Goal: Task Accomplishment & Management: Manage account settings

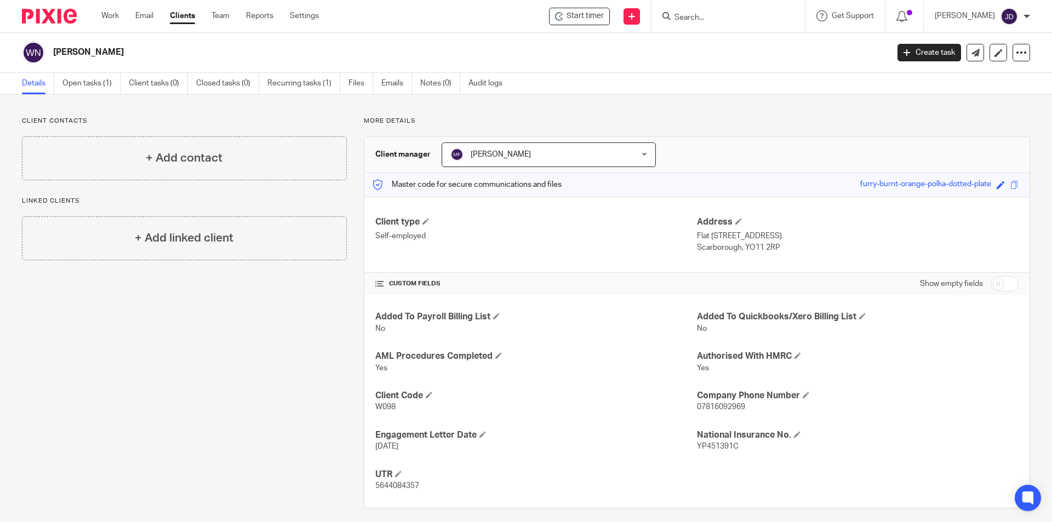
click at [728, 17] on input "Search" at bounding box center [723, 18] width 99 height 10
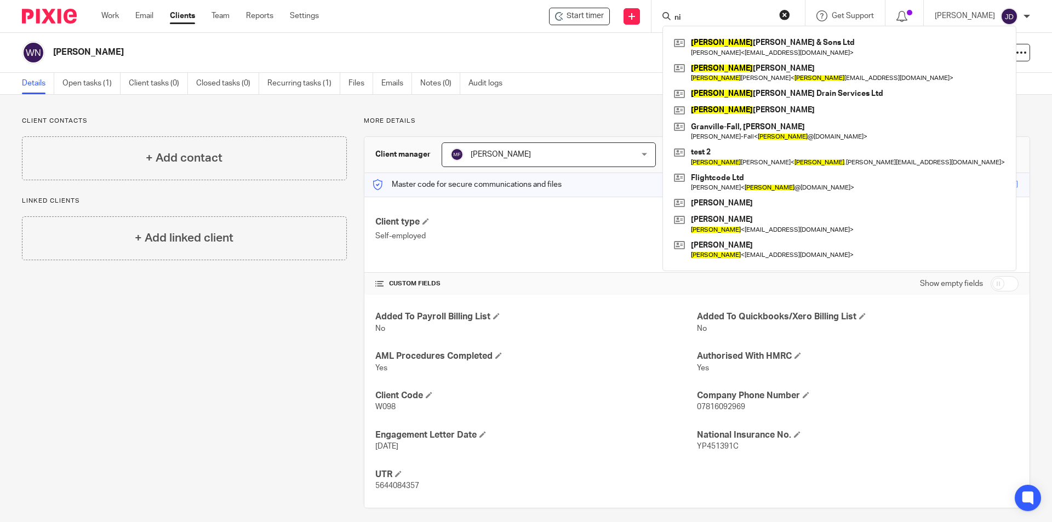
type input "n"
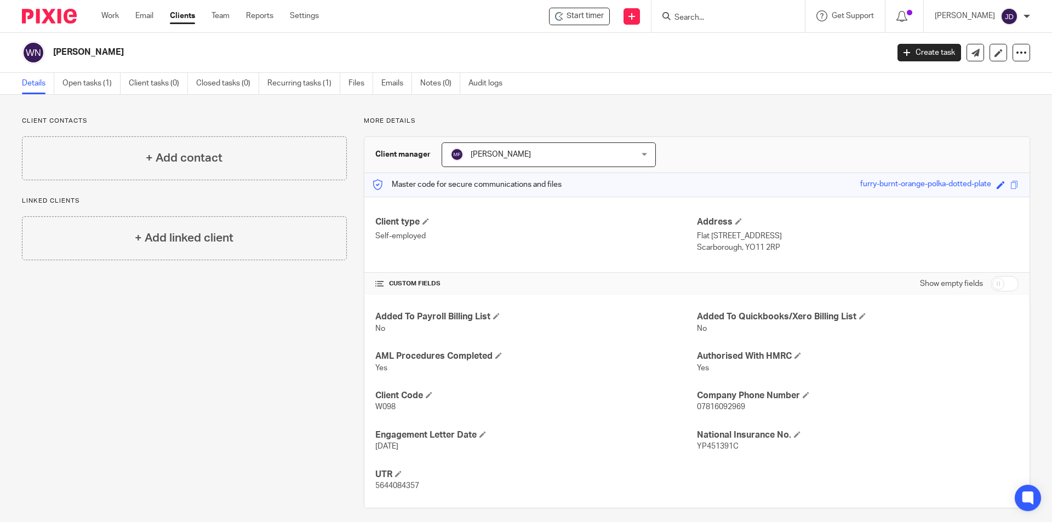
click at [709, 22] on input "Search" at bounding box center [723, 18] width 99 height 10
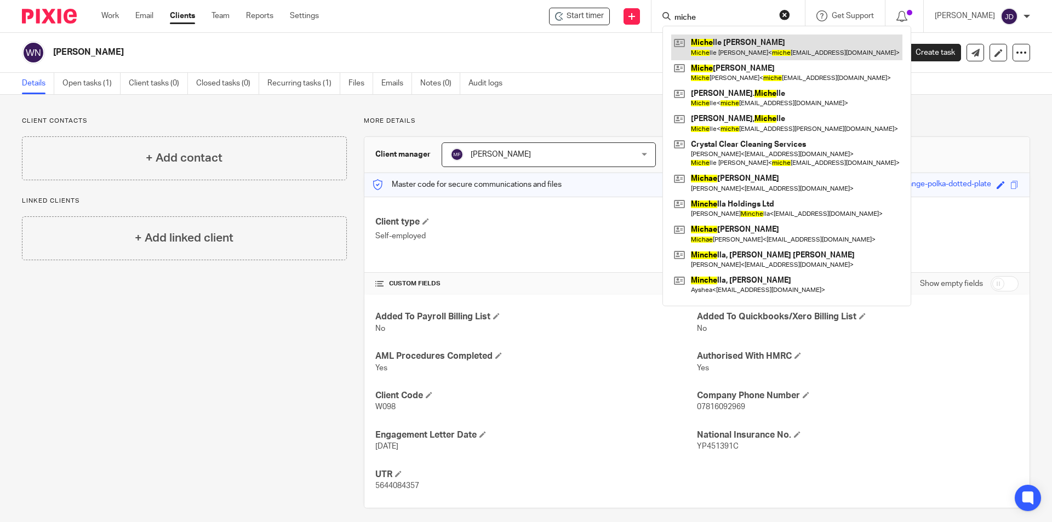
type input "miche"
click at [782, 57] on link at bounding box center [786, 47] width 231 height 25
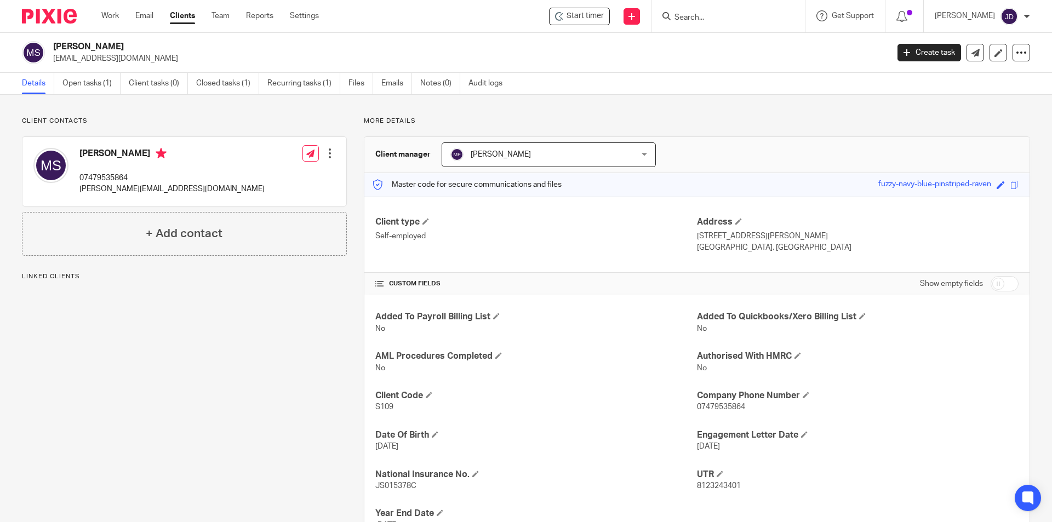
drag, startPoint x: 711, startPoint y: 121, endPoint x: 669, endPoint y: 110, distance: 43.7
drag, startPoint x: 669, startPoint y: 110, endPoint x: 617, endPoint y: 109, distance: 52.1
click at [617, 109] on div "Client contacts Michelle Scaife 07479535864 michelle.battye@live.com Edit conta…" at bounding box center [526, 332] width 1052 height 475
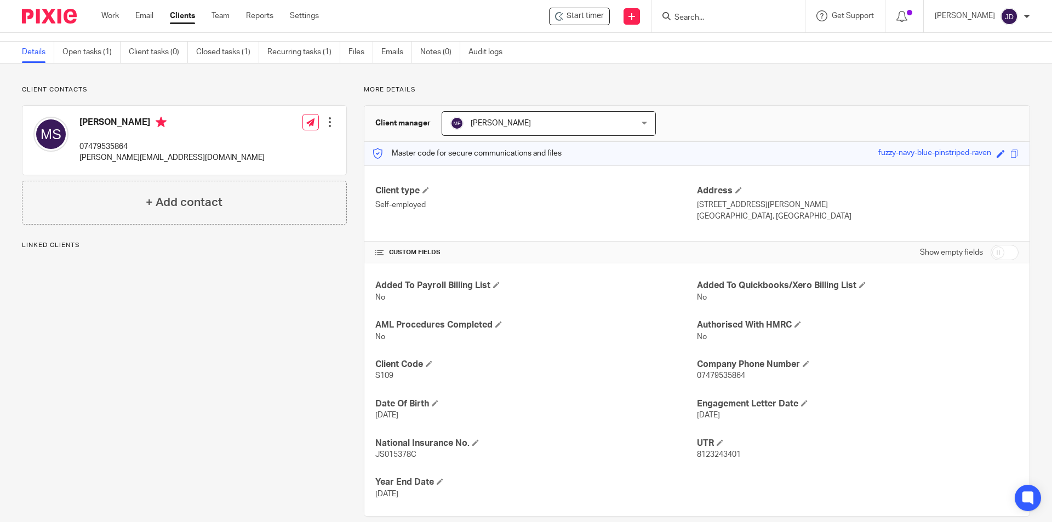
scroll to position [48, 0]
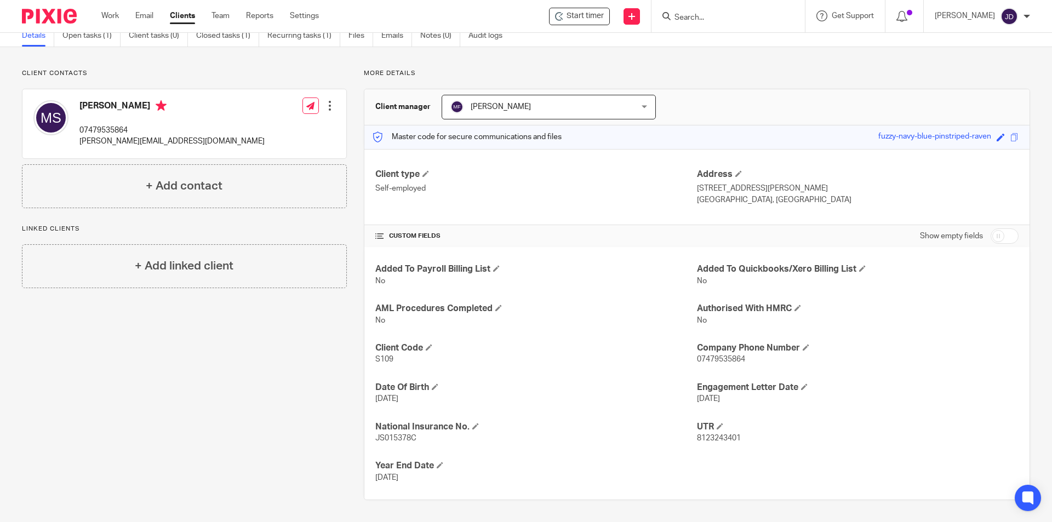
click at [718, 13] on input "Search" at bounding box center [723, 18] width 99 height 10
type input "fvr b"
click at [761, 47] on link at bounding box center [739, 43] width 136 height 16
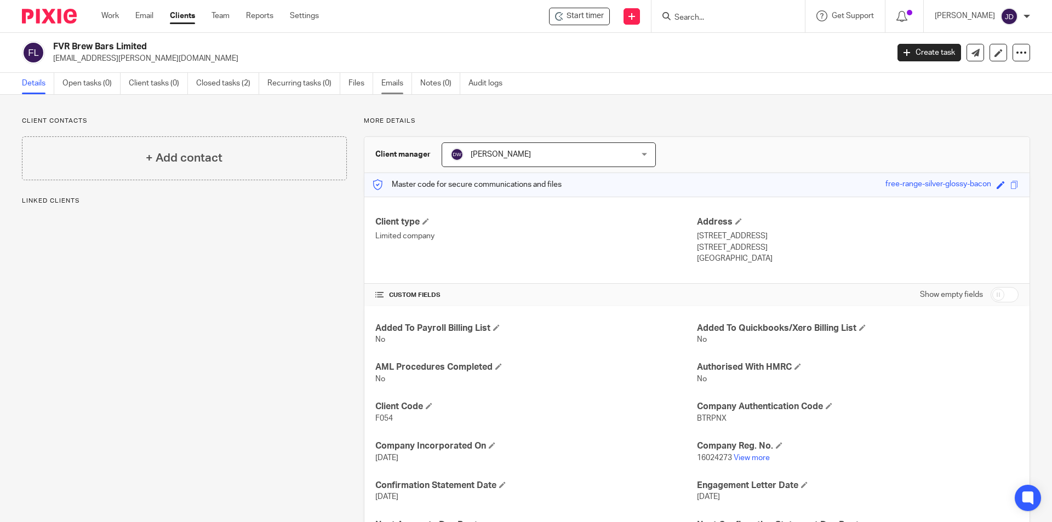
click at [393, 79] on link "Emails" at bounding box center [396, 83] width 31 height 21
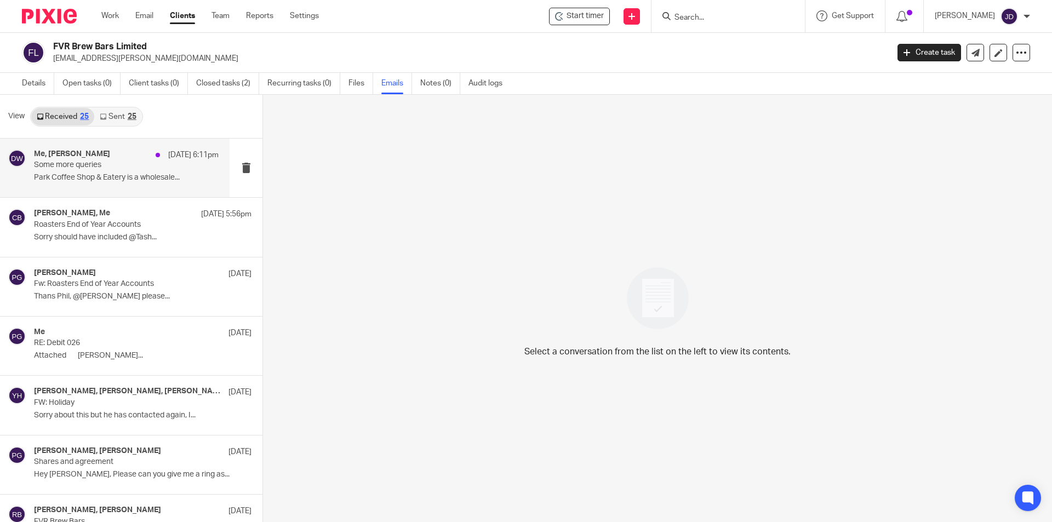
click at [146, 170] on div "Me, [PERSON_NAME] [DATE] 6:11pm Some more queries Park Coffee Shop & Eatery is …" at bounding box center [126, 168] width 185 height 37
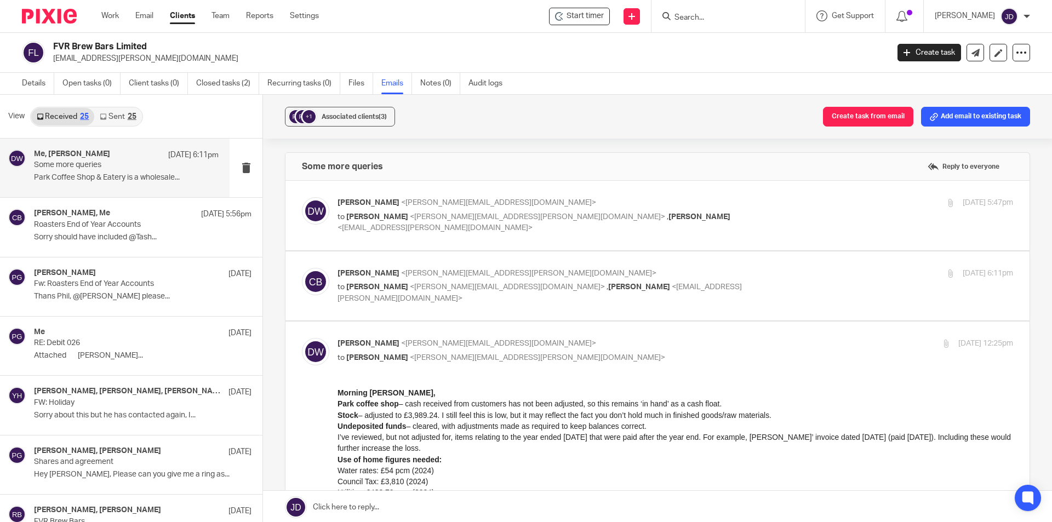
click at [803, 212] on div "Dominic Watkins <dominic@janddaccountants.co.uk> to Christopher Brett <chris.br…" at bounding box center [676, 215] width 676 height 37
checkbox input "true"
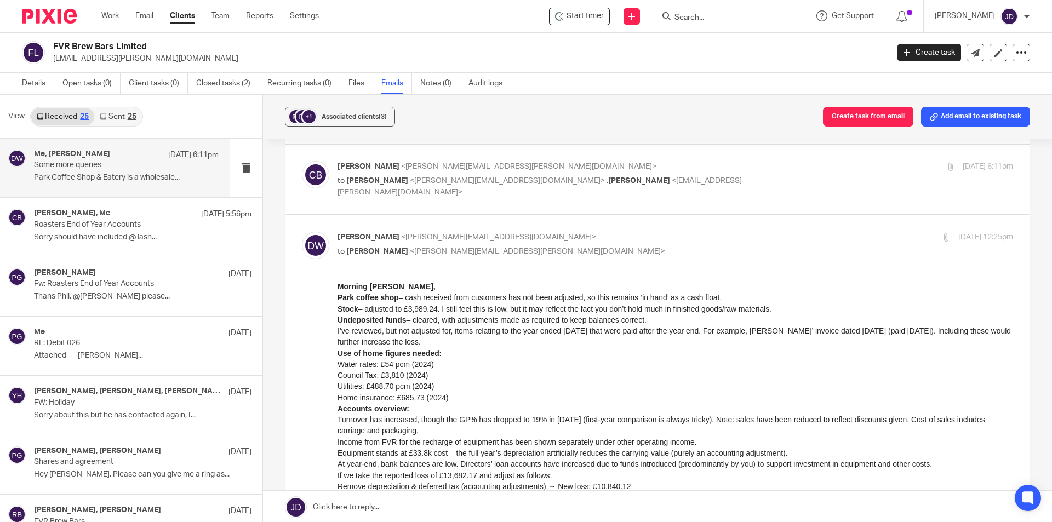
scroll to position [767, 0]
click at [765, 185] on p "to Dominic Watkins <dominic@janddaccountants.co.uk> , Tash Brett <tash.brett@fo…" at bounding box center [563, 185] width 451 height 22
checkbox input "true"
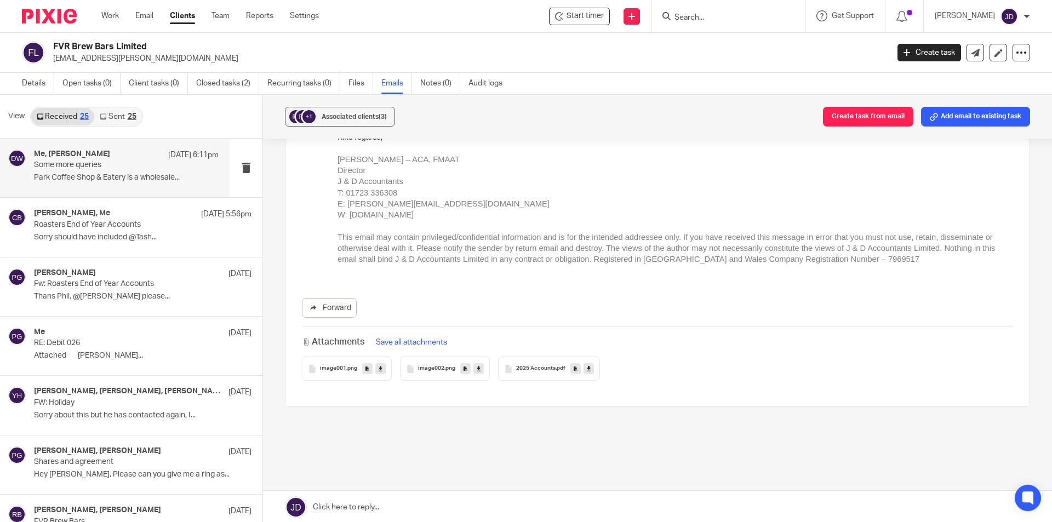
scroll to position [2821, 0]
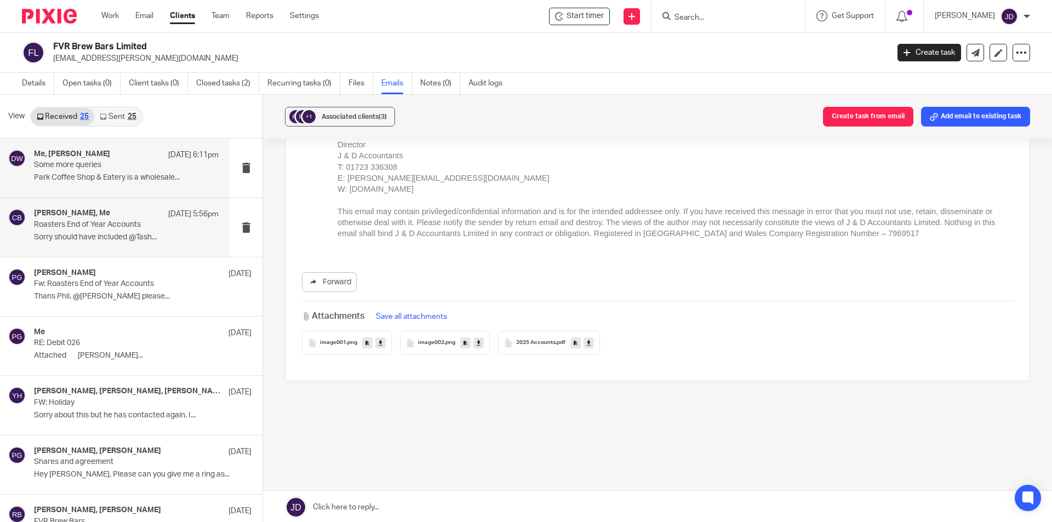
click at [101, 226] on p "Roasters End of Year Accounts" at bounding box center [108, 224] width 148 height 9
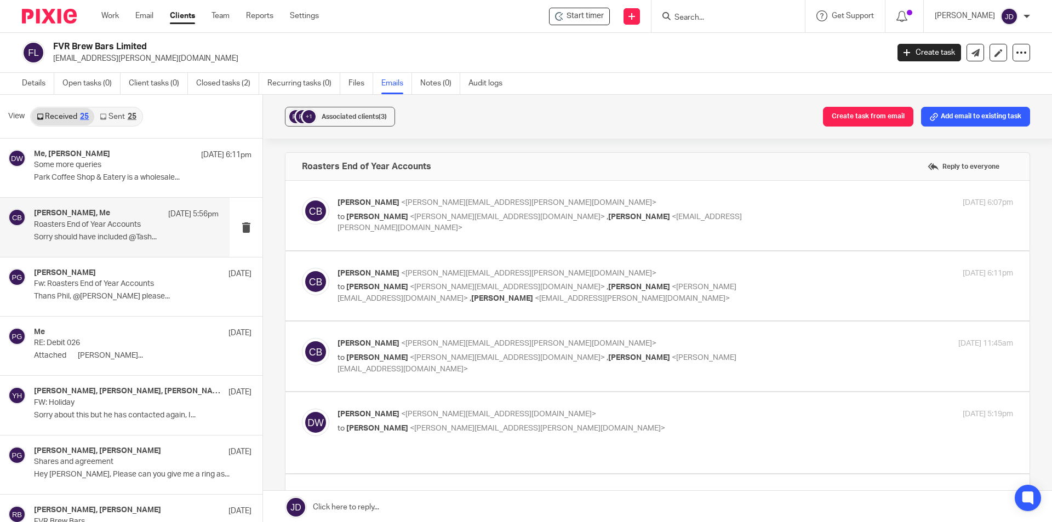
scroll to position [0, 0]
click at [759, 205] on p "Christopher Brett <chris.brett@forgevalleyroasters.com>" at bounding box center [563, 203] width 451 height 12
checkbox input "true"
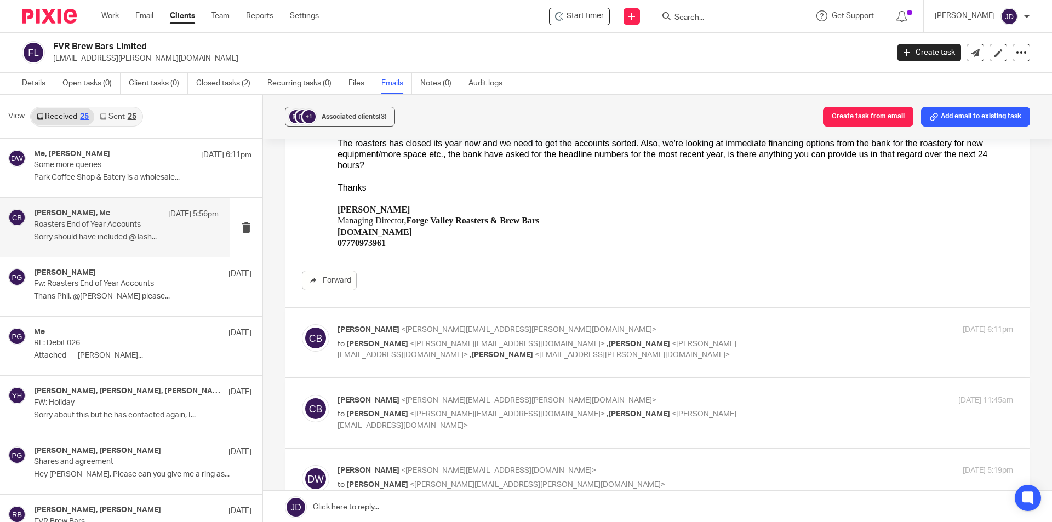
scroll to position [164, 0]
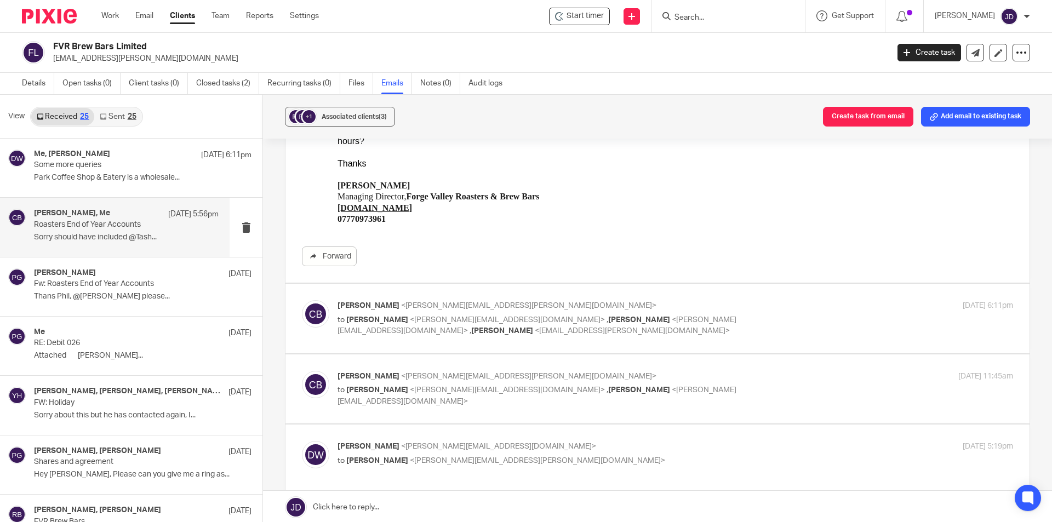
click at [776, 310] on p "Christopher Brett <chris.brett@forgevalleyroasters.com>" at bounding box center [563, 306] width 451 height 12
checkbox input "true"
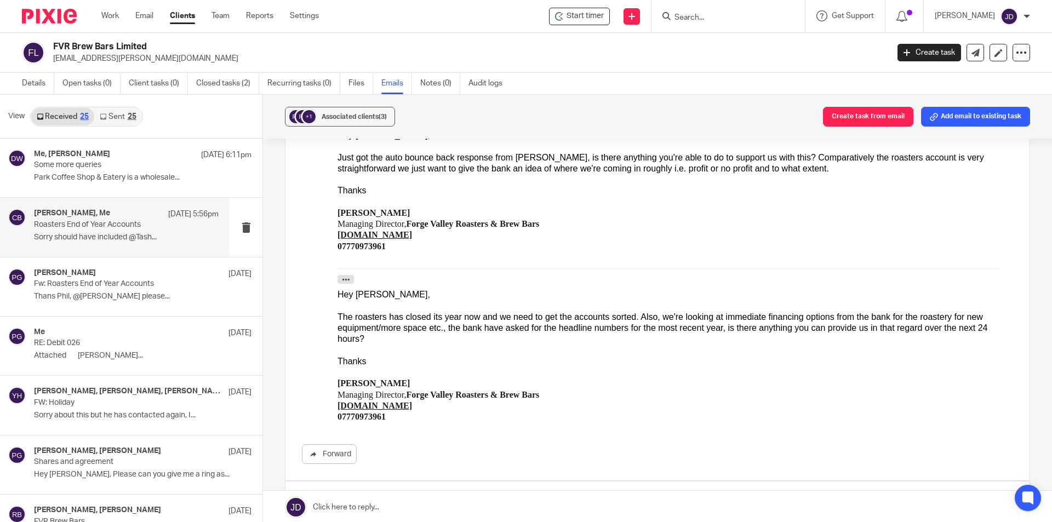
scroll to position [548, 0]
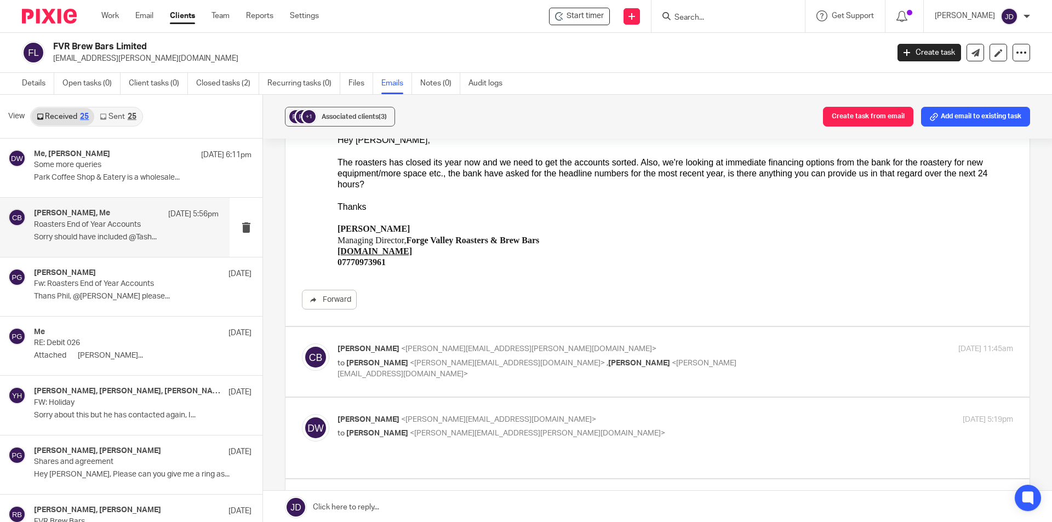
click at [775, 343] on label at bounding box center [658, 362] width 744 height 70
click at [302, 343] on input "checkbox" at bounding box center [301, 343] width 1 height 1
checkbox input "true"
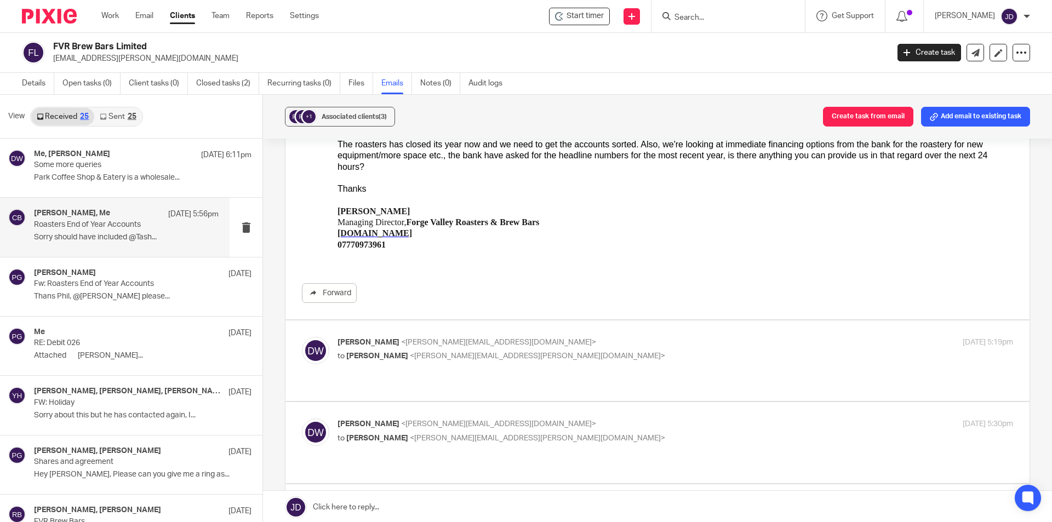
scroll to position [1535, 0]
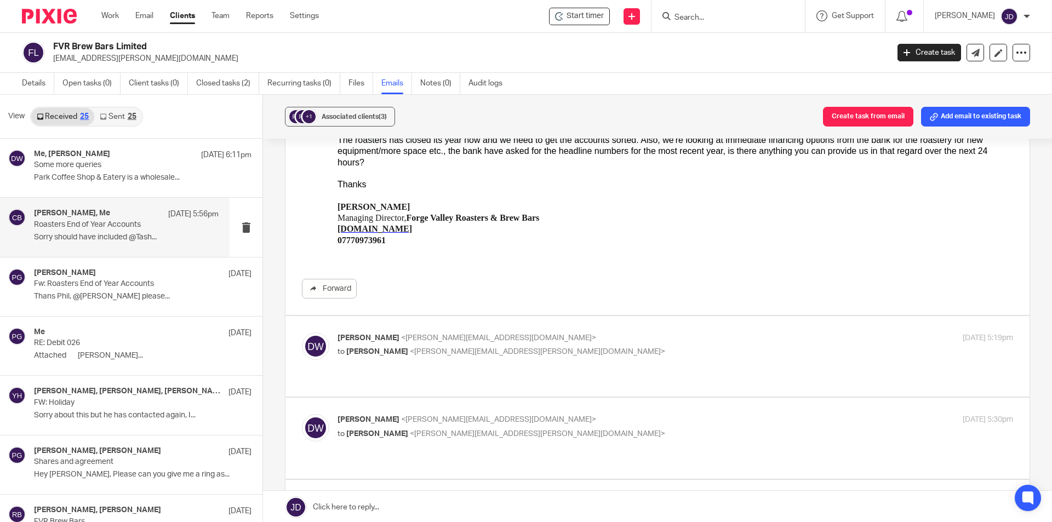
click at [649, 335] on p "Dominic Watkins <dominic@janddaccountants.co.uk>" at bounding box center [563, 339] width 451 height 12
checkbox input "true"
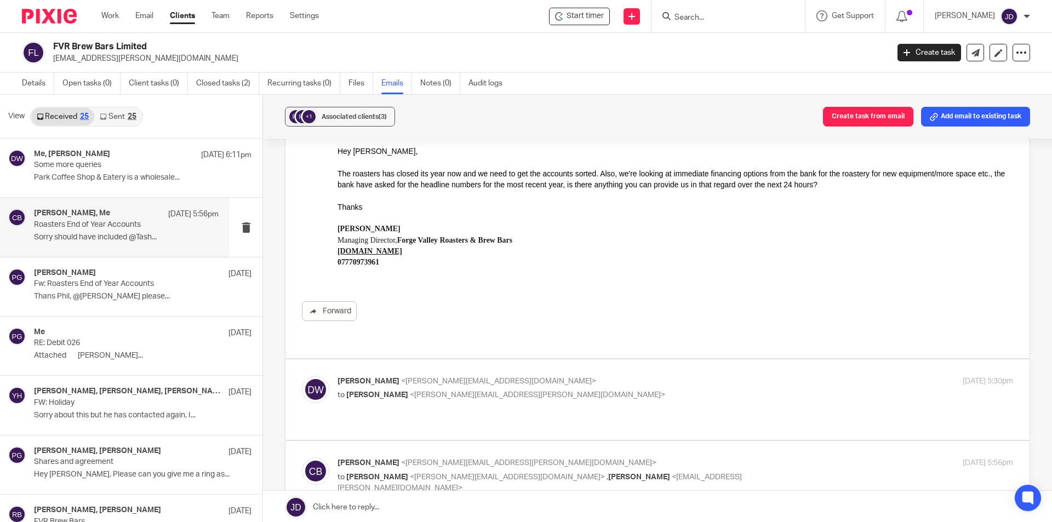
scroll to position [2795, 0]
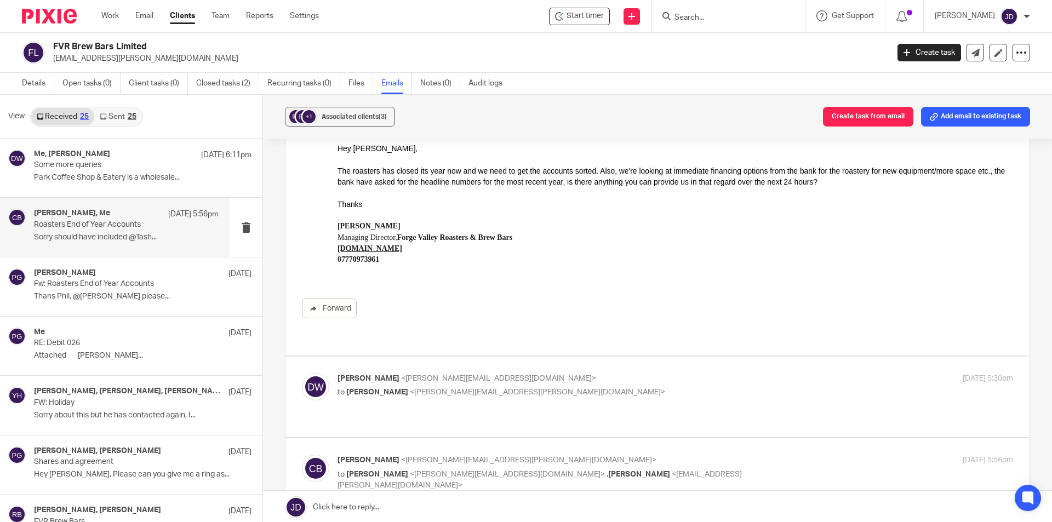
click at [683, 401] on div "Dominic Watkins <dominic@janddaccountants.co.uk> to Christopher Brett <chris.br…" at bounding box center [657, 397] width 711 height 48
click at [677, 389] on p "to Christopher Brett <chris.brett@forgevalleyroasters.com>" at bounding box center [563, 393] width 451 height 12
checkbox input "true"
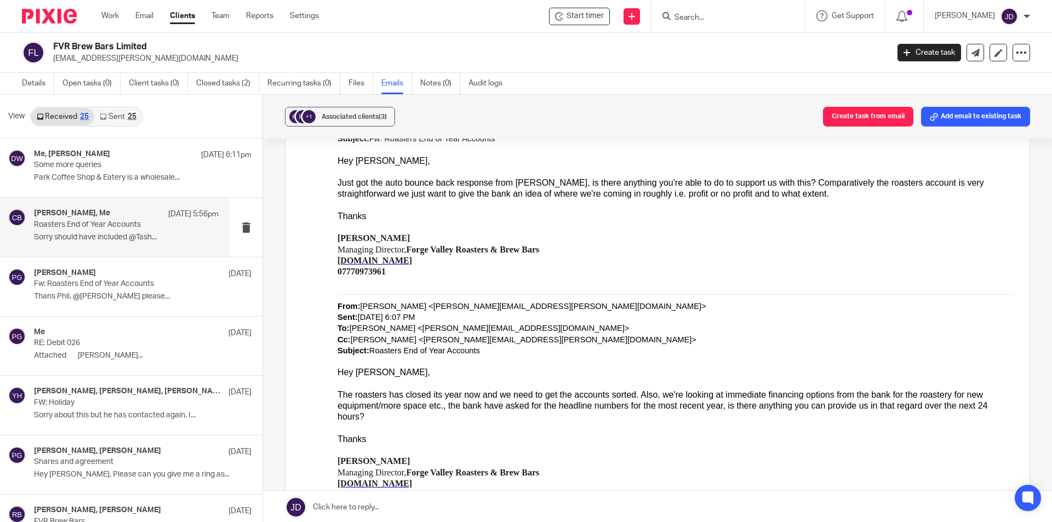
scroll to position [5505, 0]
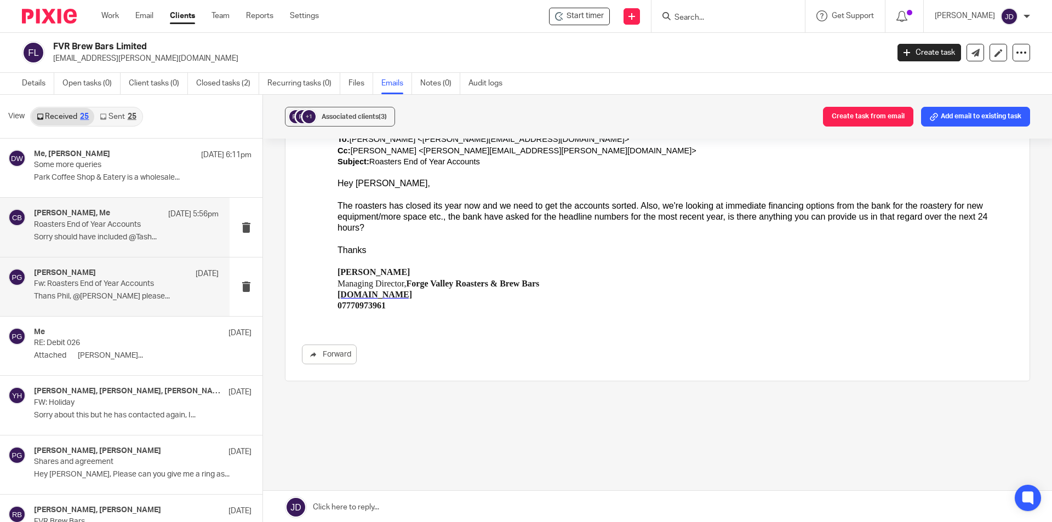
click at [137, 293] on p "Thans Phil, @Dominic Watkins please..." at bounding box center [126, 296] width 185 height 9
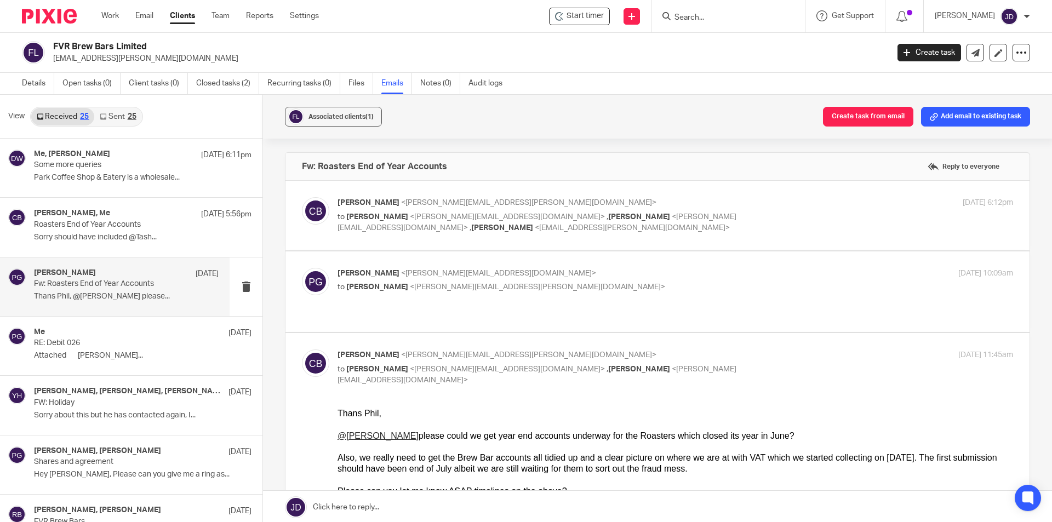
scroll to position [0, 0]
click at [822, 199] on div "5 Aug 2025 6:12pm" at bounding box center [900, 203] width 225 height 12
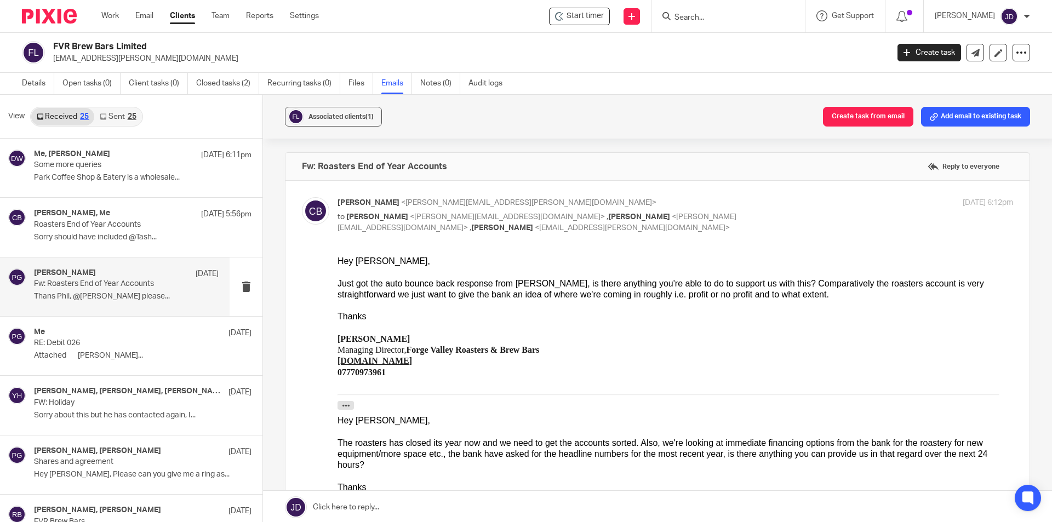
click at [814, 201] on div "5 Aug 2025 6:12pm" at bounding box center [900, 203] width 225 height 12
checkbox input "false"
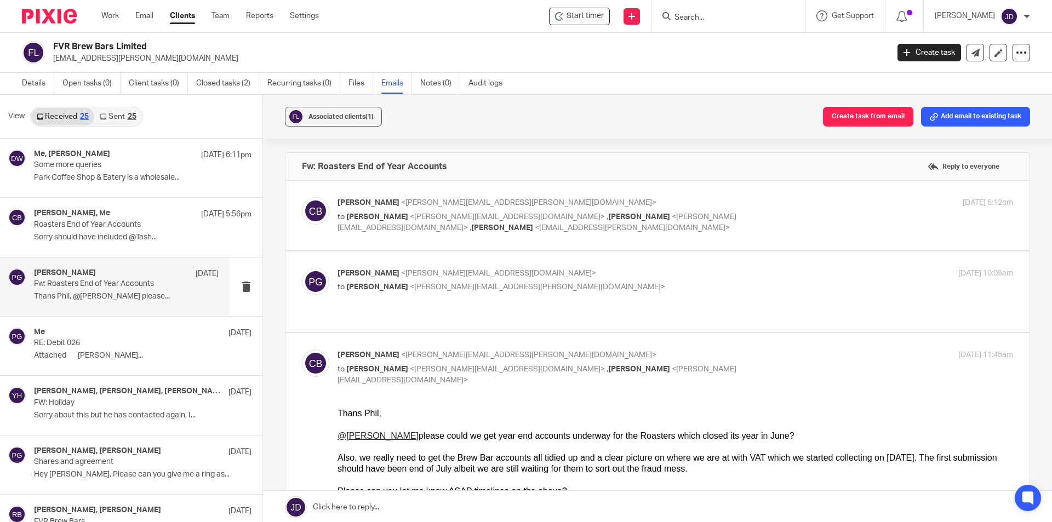
click at [568, 287] on p "to Christopher Brett <chris.brett@forgevalleyroasters.com>" at bounding box center [563, 288] width 451 height 12
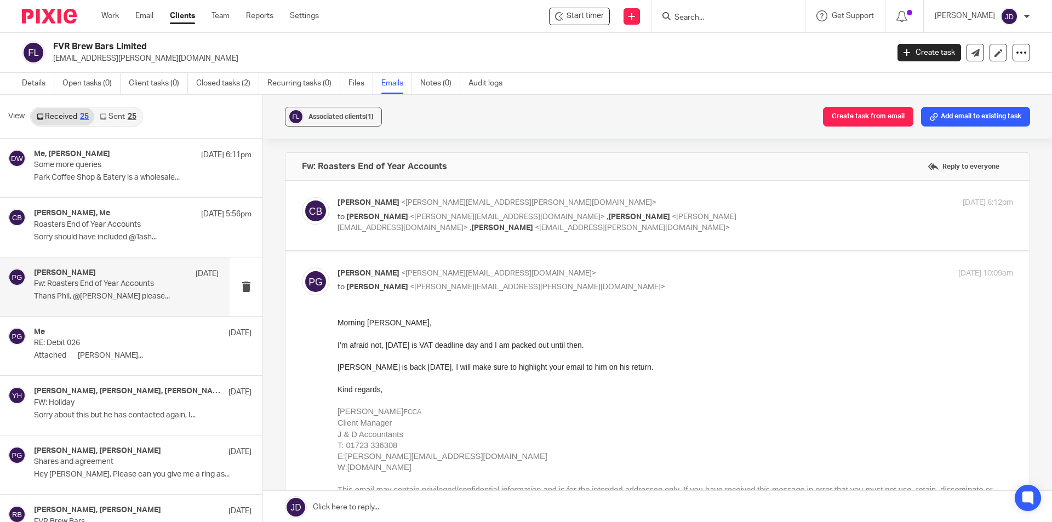
click at [568, 287] on p "to Christopher Brett <chris.brett@forgevalleyroasters.com>" at bounding box center [563, 288] width 451 height 12
checkbox input "false"
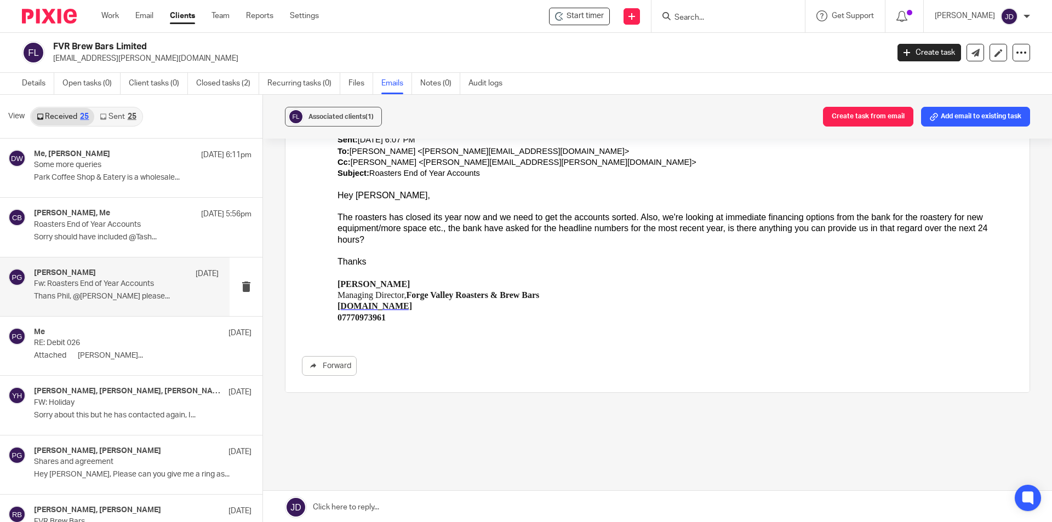
scroll to position [2, 0]
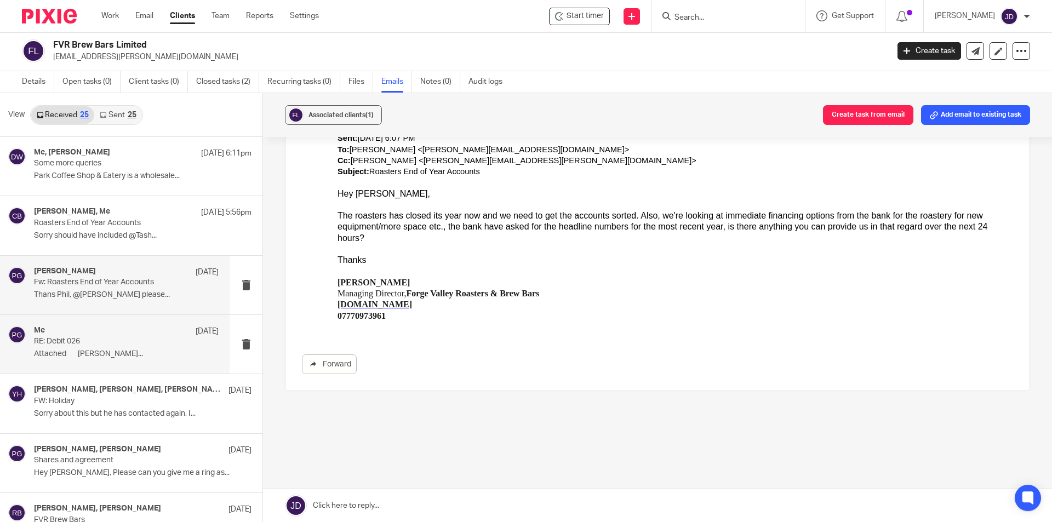
click at [94, 328] on div "Me 11 Aug" at bounding box center [126, 331] width 185 height 11
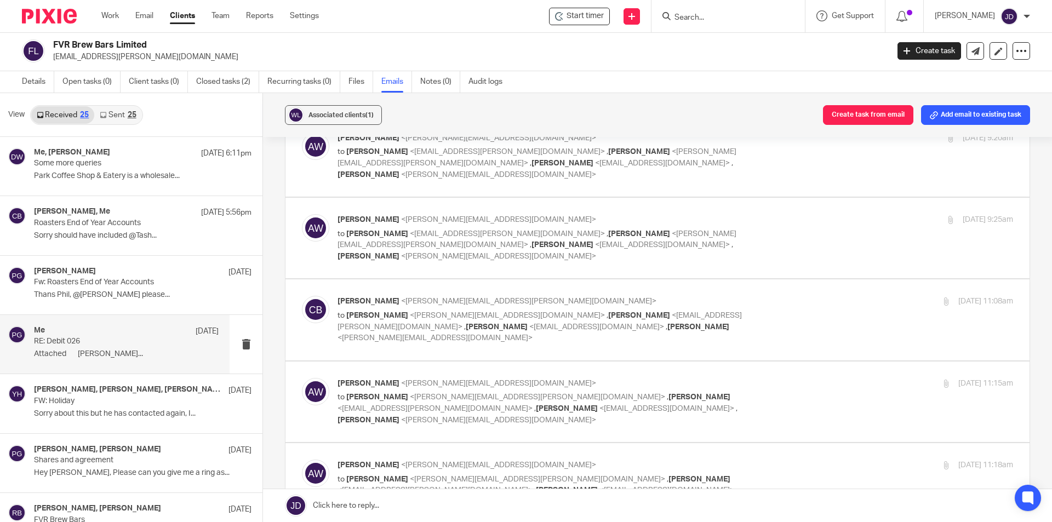
click at [135, 332] on div "Me 11 Aug" at bounding box center [126, 331] width 185 height 11
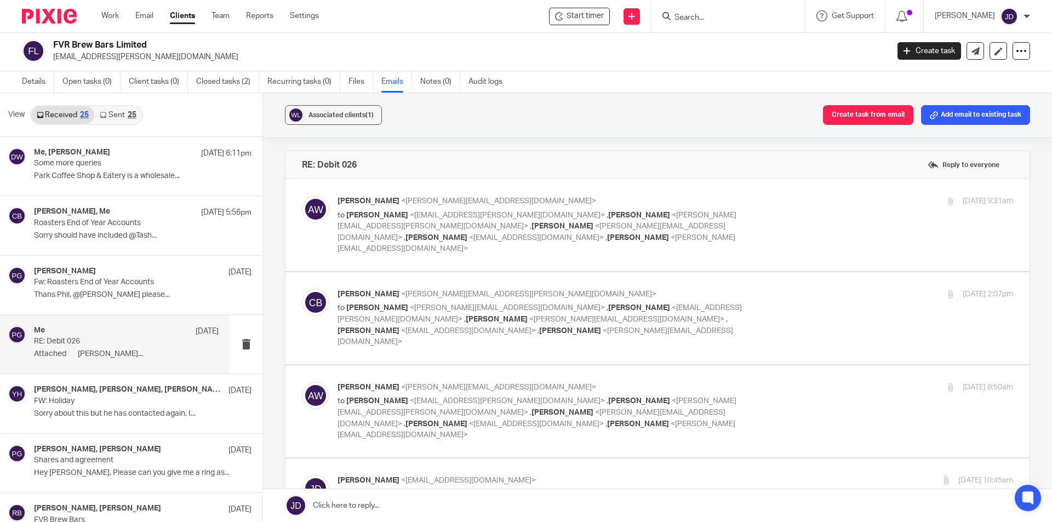
scroll to position [0, 0]
click at [766, 221] on p "to Tash Brett <tash.brett@forgevalleyroasters.com> , Christopher Brett <chris.b…" at bounding box center [563, 232] width 451 height 45
checkbox input "true"
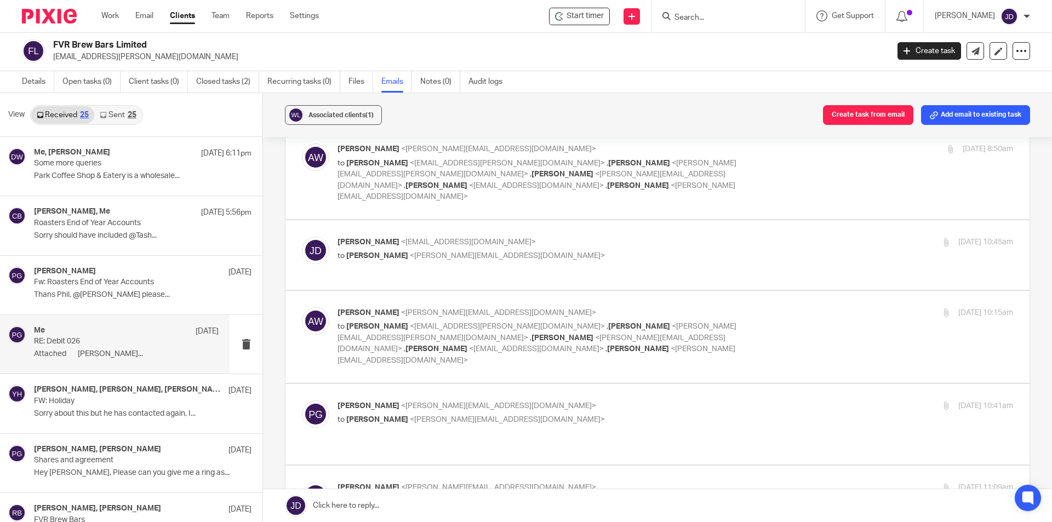
scroll to position [3069, 0]
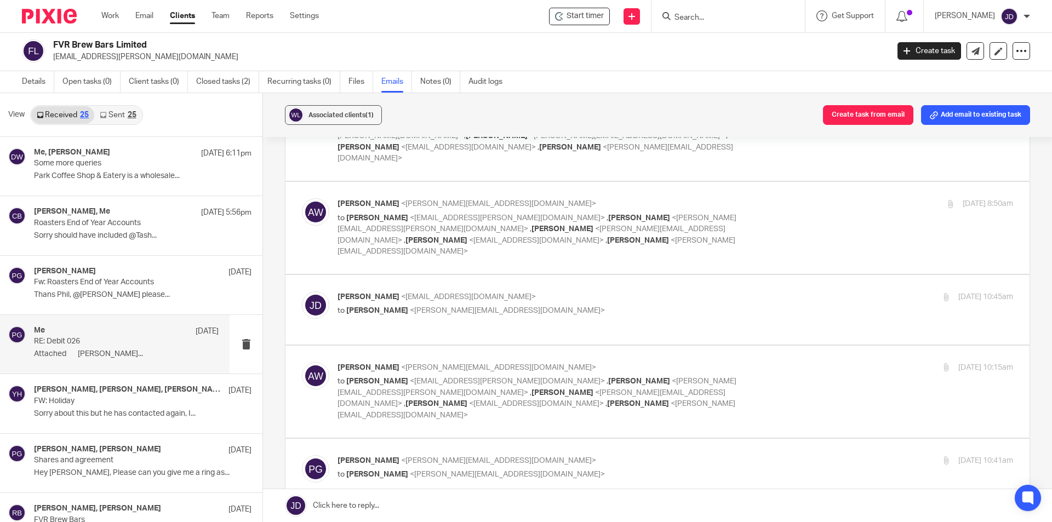
click at [569, 275] on label at bounding box center [658, 310] width 744 height 70
click at [302, 291] on input "checkbox" at bounding box center [301, 291] width 1 height 1
checkbox input "true"
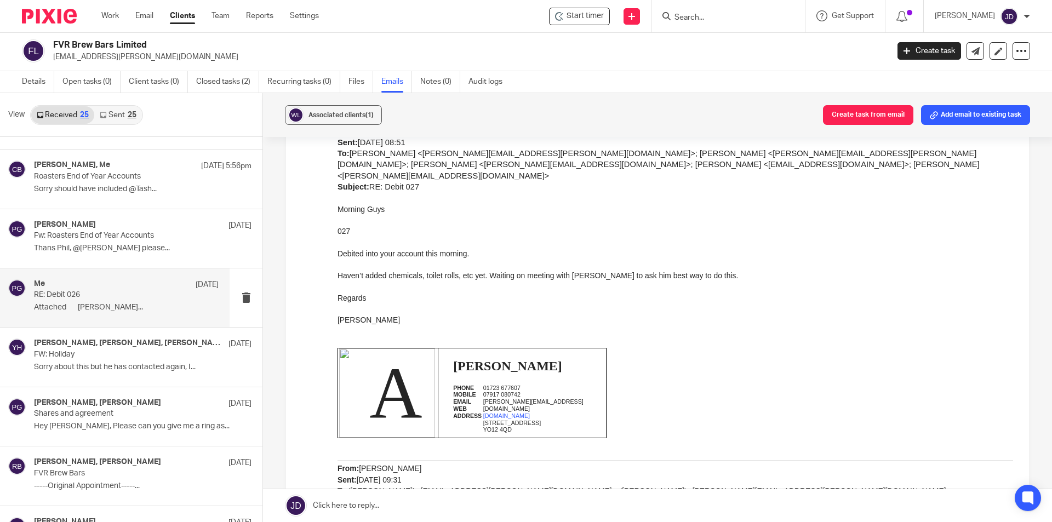
scroll to position [110, 0]
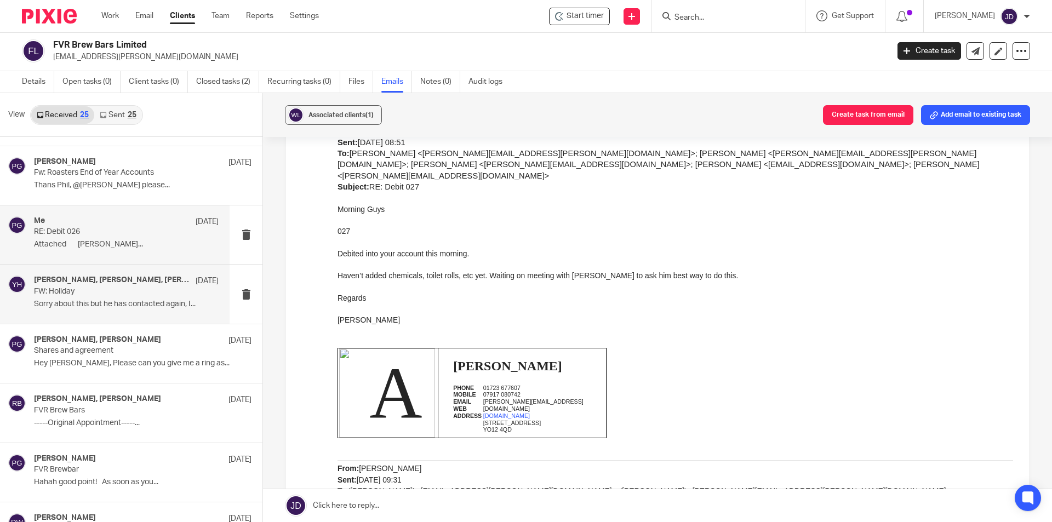
click at [155, 300] on p "Sorry about this but he has contacted again, I..." at bounding box center [126, 304] width 185 height 9
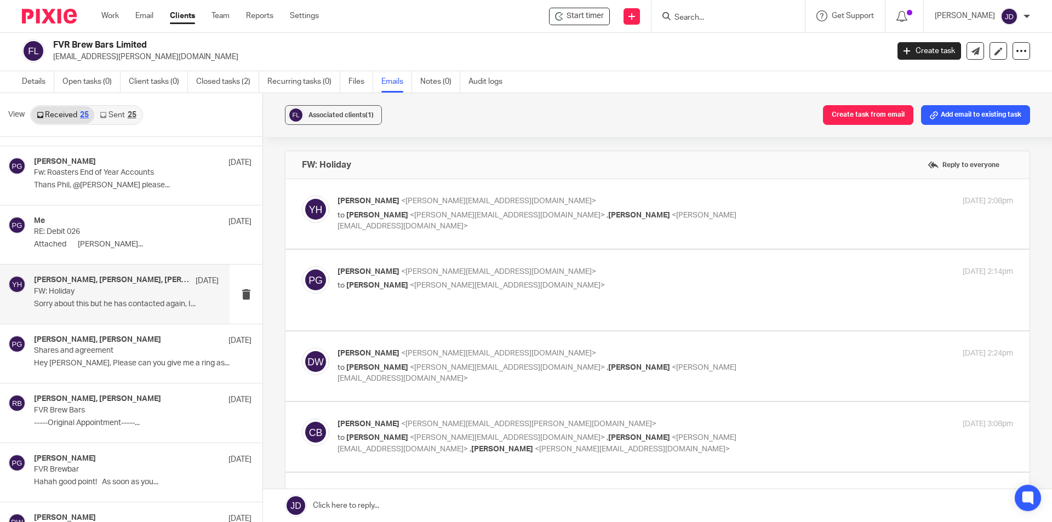
scroll to position [0, 0]
click at [738, 202] on p "Yvonne Hardman <yvonne@janddaccountants.co.uk>" at bounding box center [563, 202] width 451 height 12
checkbox input "true"
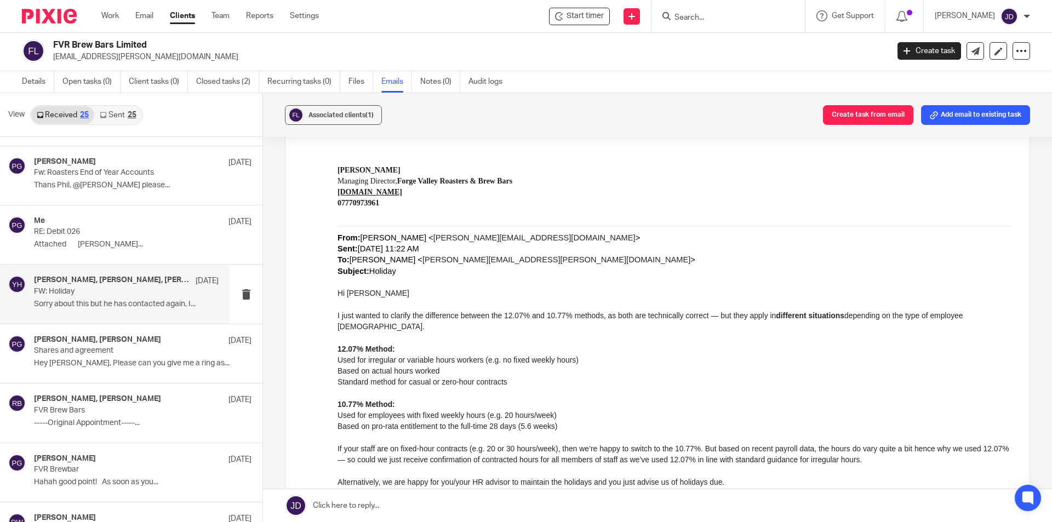
scroll to position [767, 0]
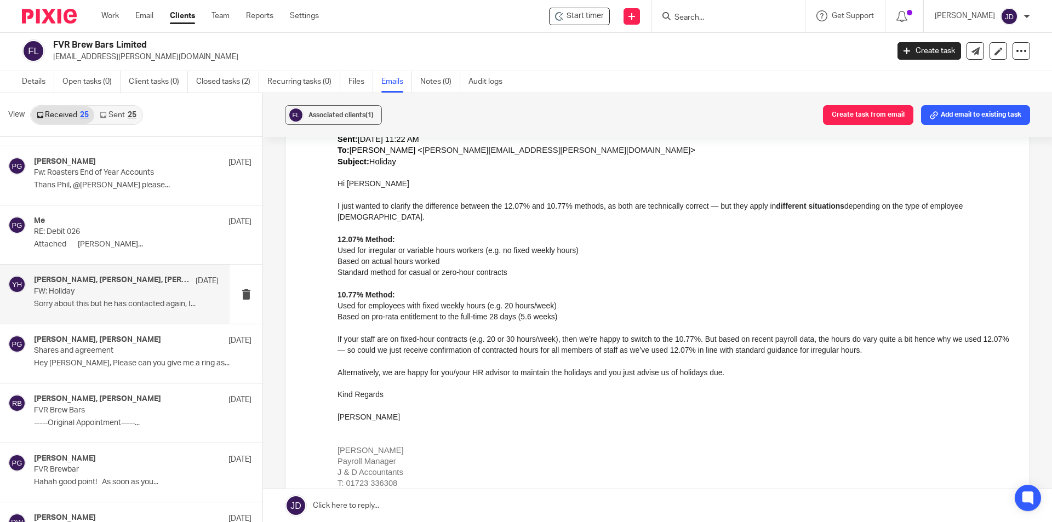
click at [119, 121] on link "Sent 25" at bounding box center [117, 115] width 47 height 18
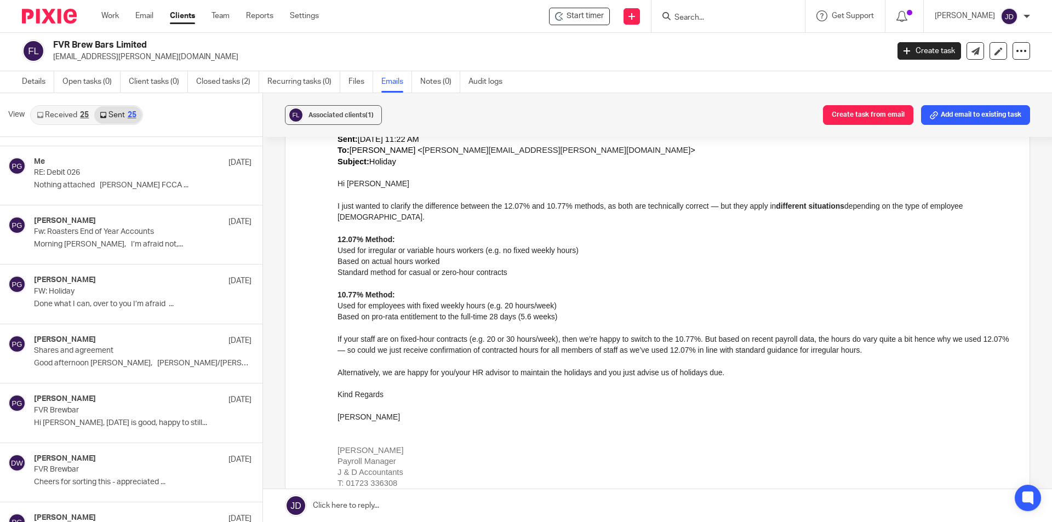
scroll to position [0, 0]
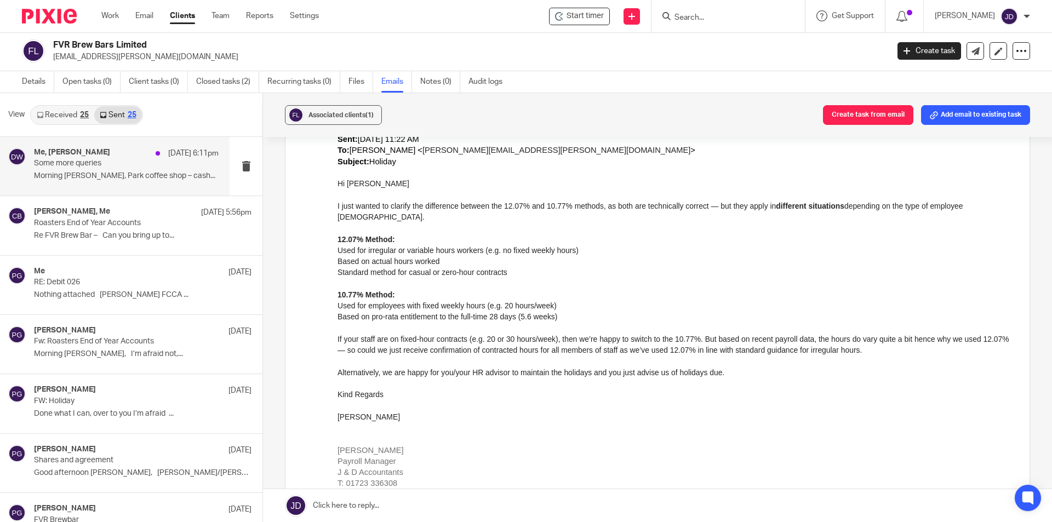
click at [129, 165] on p "Some more queries" at bounding box center [108, 163] width 148 height 9
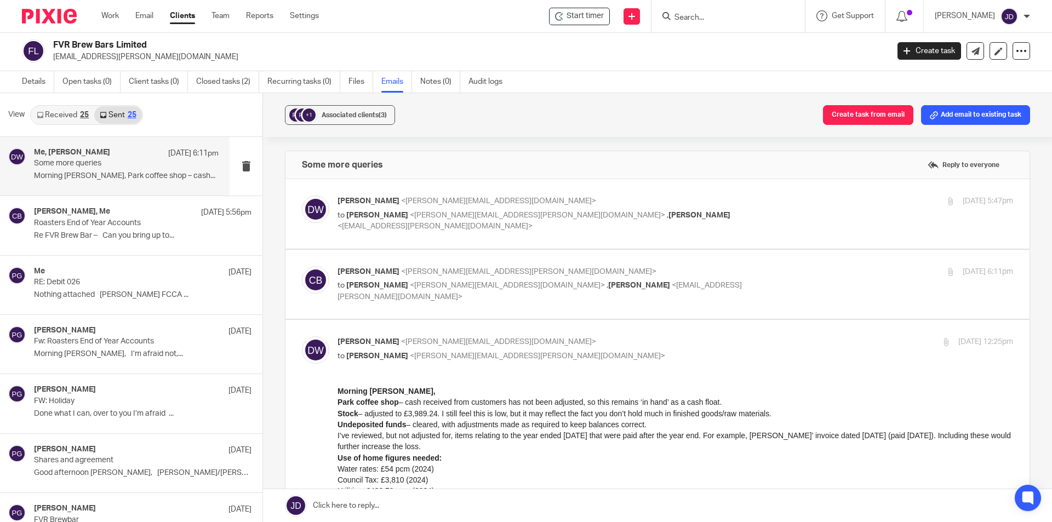
click at [788, 207] on div "13 Aug 2025 5:47pm" at bounding box center [900, 202] width 225 height 12
checkbox input "true"
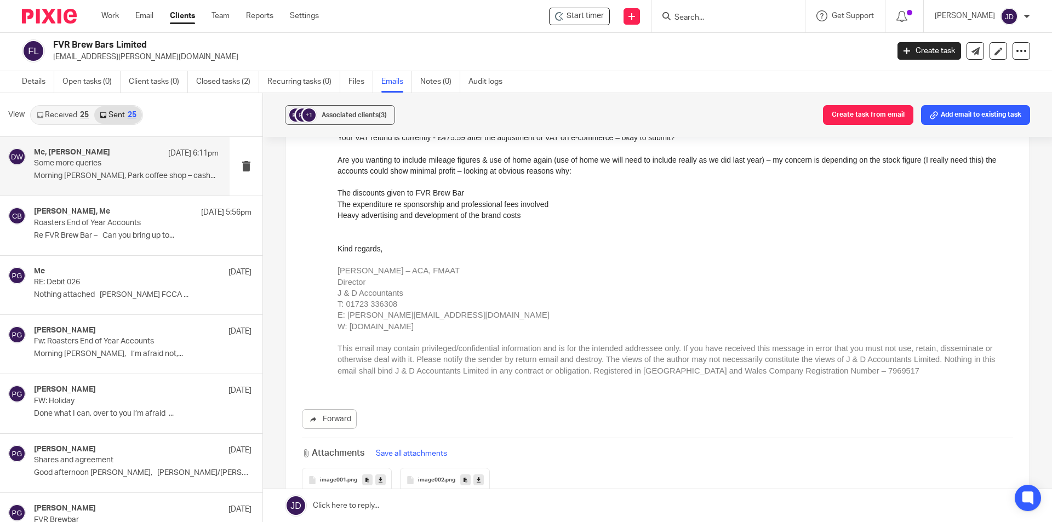
scroll to position [548, 0]
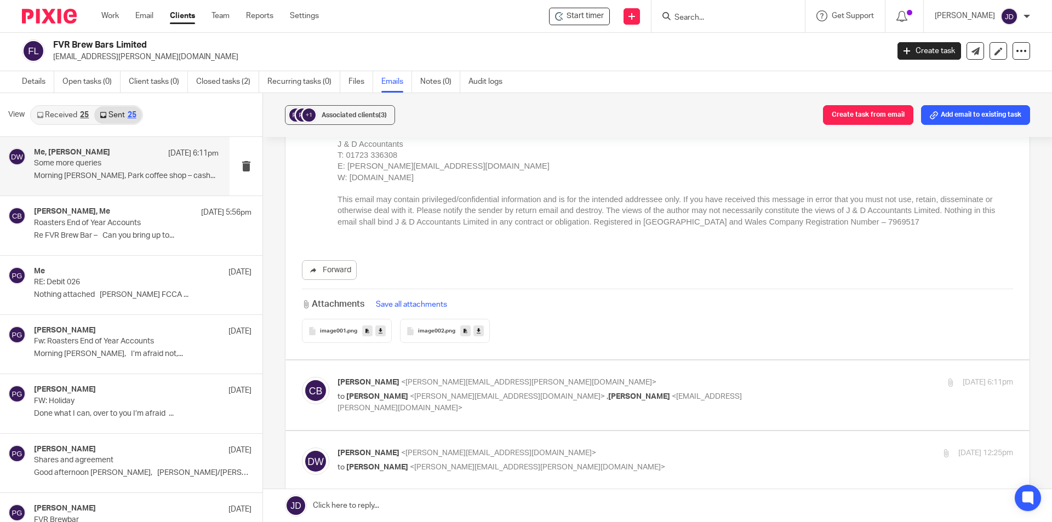
click at [742, 373] on label at bounding box center [658, 396] width 744 height 70
click at [302, 377] on input "checkbox" at bounding box center [301, 377] width 1 height 1
checkbox input "true"
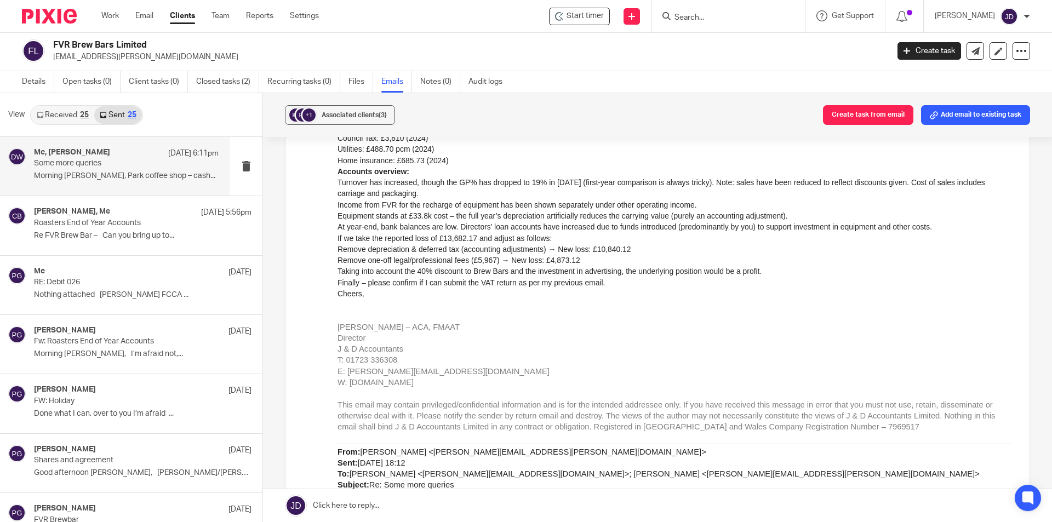
scroll to position [1973, 0]
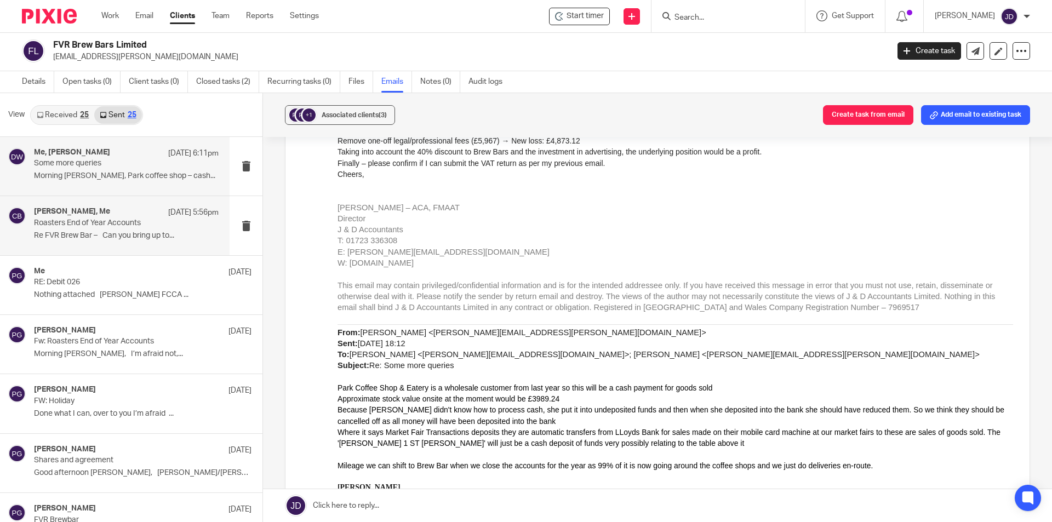
click at [160, 222] on p "Roasters End of Year Accounts" at bounding box center [108, 223] width 148 height 9
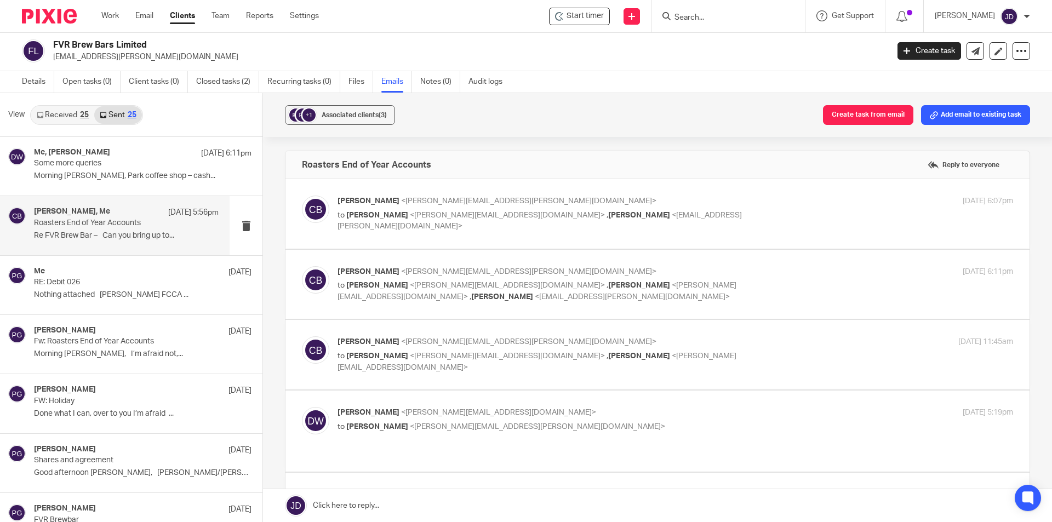
scroll to position [0, 0]
click at [788, 201] on div "5 Aug 2025 6:07pm" at bounding box center [900, 202] width 225 height 12
checkbox input "true"
